Goal: Find specific page/section: Find specific page/section

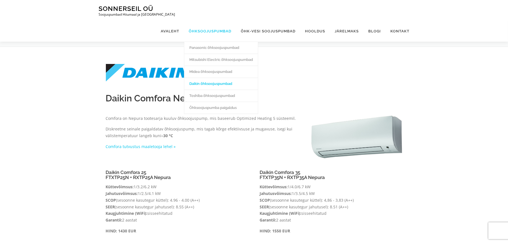
click at [213, 21] on link "Õhksoojuspumbad" at bounding box center [210, 31] width 52 height 21
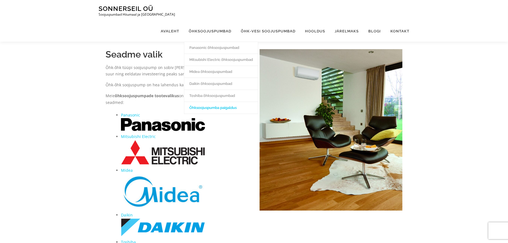
scroll to position [28, 0]
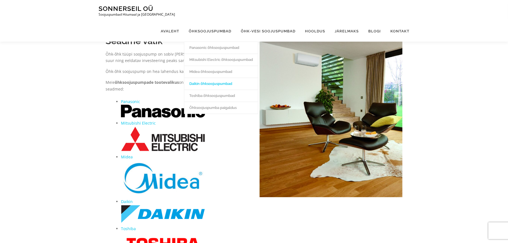
click at [221, 78] on link "Daikin õhksoojuspumbad" at bounding box center [221, 84] width 74 height 12
